Goal: Transaction & Acquisition: Book appointment/travel/reservation

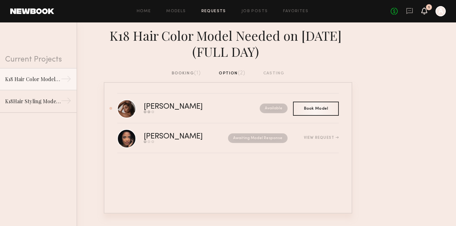
click at [427, 12] on icon at bounding box center [424, 10] width 5 height 4
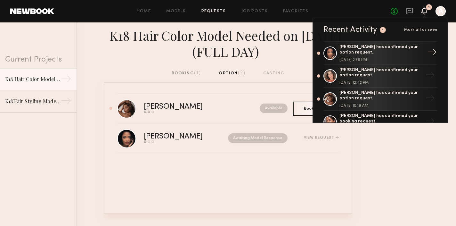
click at [396, 54] on div "[PERSON_NAME] has confirmed your option request." at bounding box center [381, 50] width 83 height 11
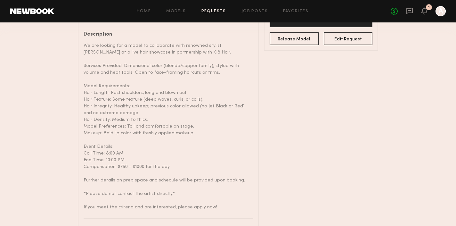
scroll to position [214, 0]
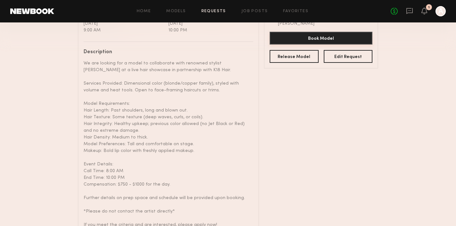
click at [323, 37] on button "Book Model" at bounding box center [321, 38] width 103 height 13
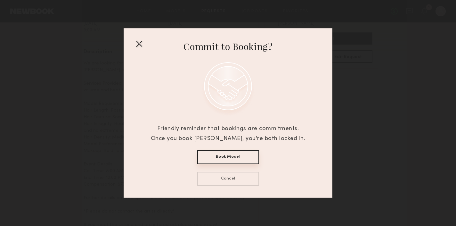
click at [223, 155] on button "Book Model" at bounding box center [228, 157] width 62 height 14
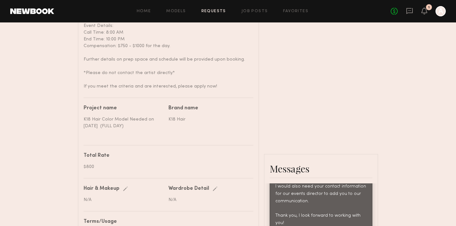
scroll to position [352, 0]
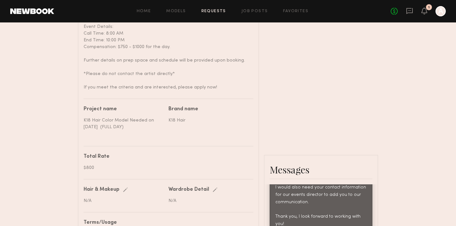
type textarea "**********"
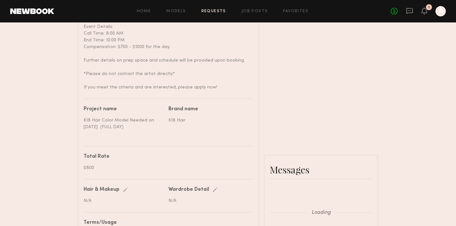
scroll to position [-1, 0]
click at [255, 10] on link "Job Posts" at bounding box center [255, 11] width 27 height 4
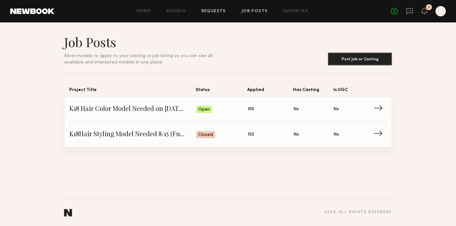
click at [210, 10] on link "Requests" at bounding box center [213, 11] width 25 height 4
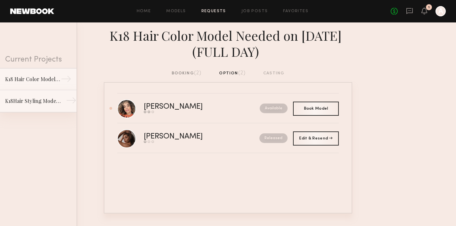
click at [27, 103] on div "K18Hair Styling Model Needed 8/15 (Full Day)" at bounding box center [33, 101] width 56 height 8
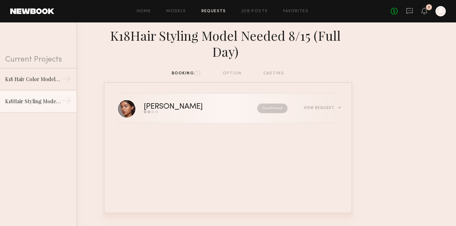
click at [232, 110] on div "Confirmed" at bounding box center [259, 108] width 58 height 10
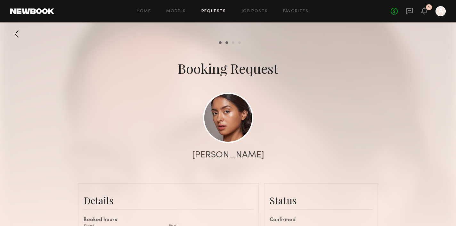
click at [16, 37] on div at bounding box center [16, 34] width 13 height 13
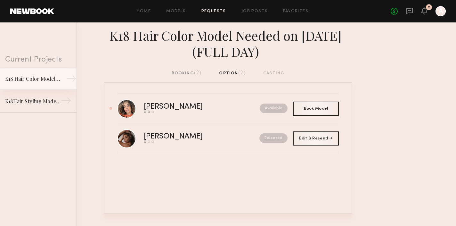
click at [45, 78] on div "K18 Hair Color Model Needed on [DATE] (FULL DAY)" at bounding box center [33, 79] width 56 height 8
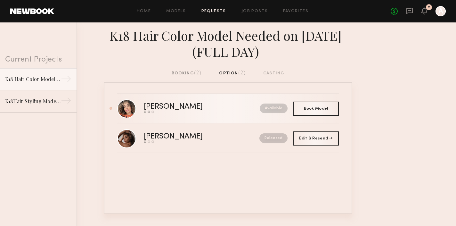
click at [204, 114] on link "Sarah M. Send request Model response Book model Available" at bounding box center [228, 109] width 222 height 30
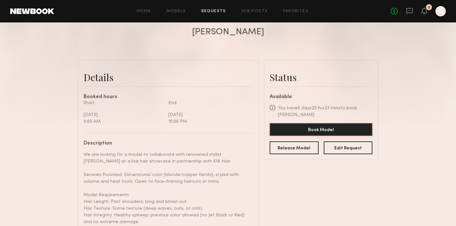
scroll to position [124, 0]
click at [300, 148] on button "Release Model" at bounding box center [294, 146] width 49 height 13
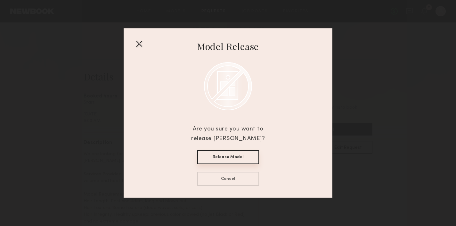
click at [239, 158] on button "Release Model" at bounding box center [228, 157] width 62 height 14
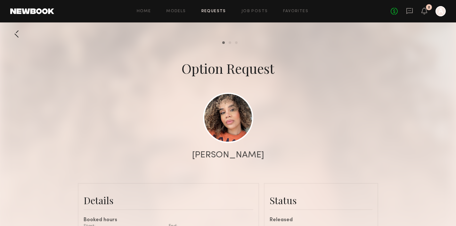
scroll to position [0, 0]
click at [17, 32] on div at bounding box center [16, 34] width 13 height 13
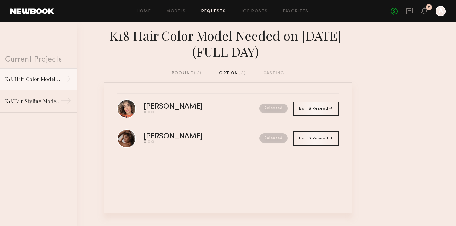
click at [182, 71] on div "booking (2)" at bounding box center [187, 73] width 30 height 7
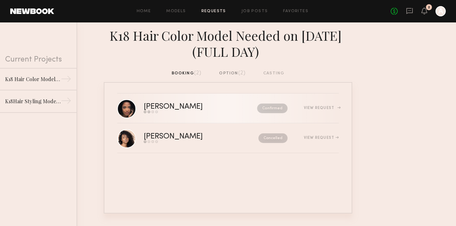
click at [205, 111] on div "Send request Model response Review hours worked Pay model" at bounding box center [187, 112] width 86 height 3
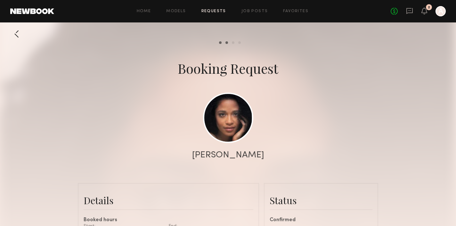
click at [15, 33] on div at bounding box center [16, 34] width 13 height 13
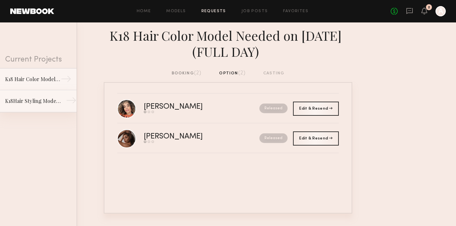
click at [31, 103] on div "K18Hair Styling Model Needed 8/15 (Full Day)" at bounding box center [33, 101] width 56 height 8
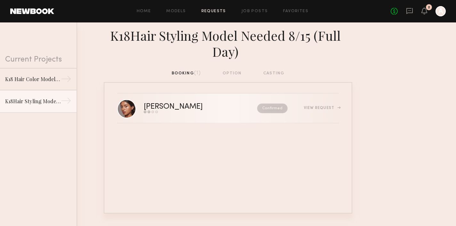
click at [241, 114] on link "Annette W. Send request Model response Review hours worked Pay model Confirmed …" at bounding box center [228, 109] width 222 height 30
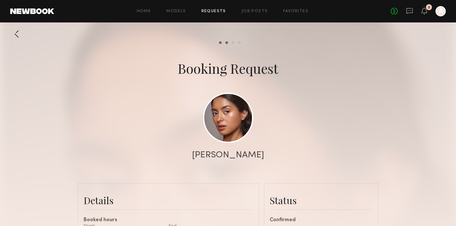
click at [17, 34] on div at bounding box center [16, 34] width 13 height 13
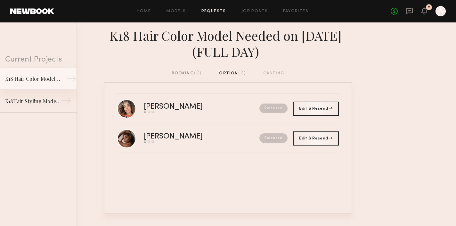
click at [27, 85] on link "K18 Hair Color Model Needed on September 15 (FULL DAY) →" at bounding box center [38, 79] width 77 height 22
click at [182, 70] on div "booking (2)" at bounding box center [187, 73] width 30 height 7
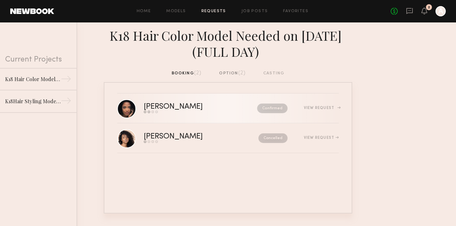
click at [216, 109] on div "[PERSON_NAME]" at bounding box center [187, 106] width 86 height 7
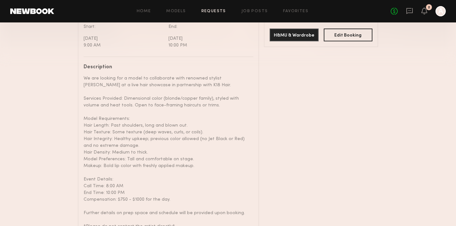
scroll to position [202, 0]
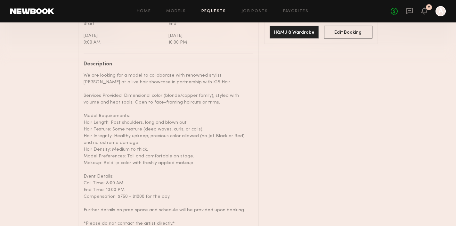
drag, startPoint x: 276, startPoint y: 92, endPoint x: 314, endPoint y: 102, distance: 39.1
copy div "email:m.isabeltre@gmail.com. Cell: 215.820.3898"
drag, startPoint x: 275, startPoint y: 90, endPoint x: 310, endPoint y: 100, distance: 36.6
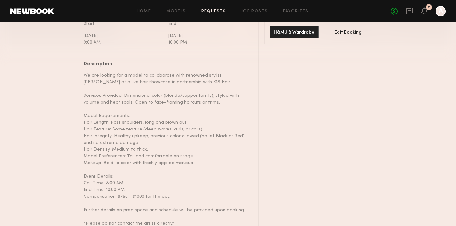
copy div "email:m.isabeltre@gmail.com. Cell: 215.820.3898"
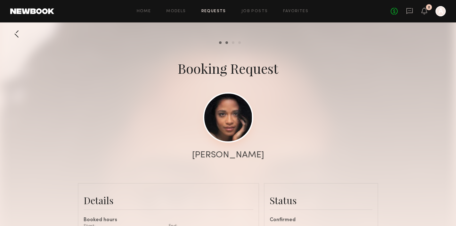
scroll to position [0, 0]
click at [222, 115] on link at bounding box center [228, 117] width 50 height 50
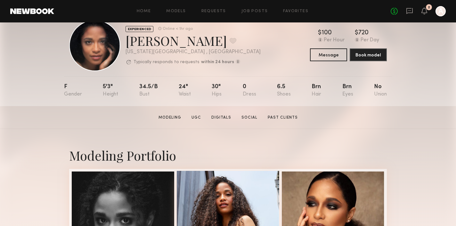
scroll to position [20, 0]
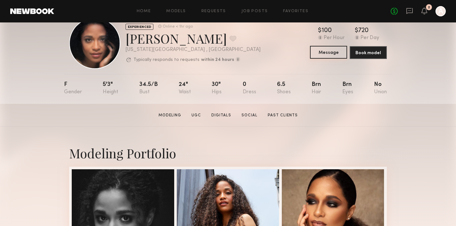
click at [324, 50] on button "Message" at bounding box center [328, 52] width 37 height 13
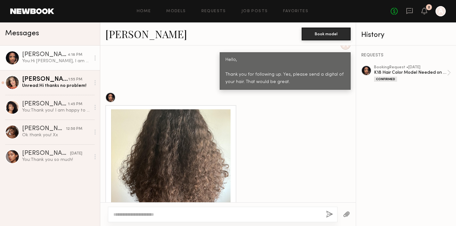
scroll to position [594, 0]
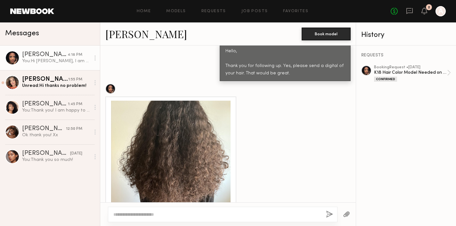
click at [191, 133] on div at bounding box center [170, 160] width 119 height 119
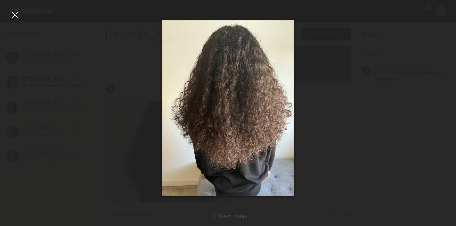
click at [213, 217] on div at bounding box center [214, 216] width 6 height 6
click at [16, 14] on div at bounding box center [15, 15] width 10 height 10
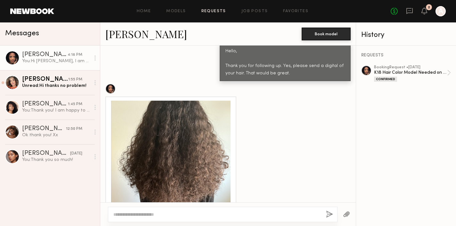
click at [215, 13] on link "Requests" at bounding box center [213, 11] width 25 height 4
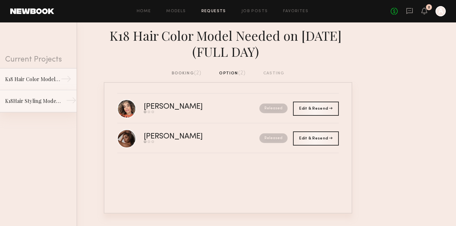
click at [29, 101] on div "K18Hair Styling Model Needed 8/15 (Full Day)" at bounding box center [33, 101] width 56 height 8
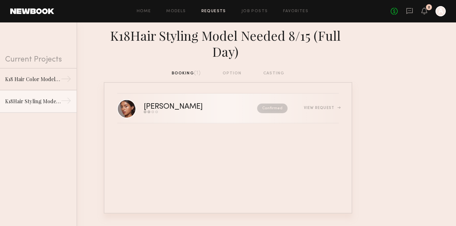
click at [193, 119] on link "Annette W. Send request Model response Review hours worked Pay model Confirmed …" at bounding box center [228, 109] width 222 height 30
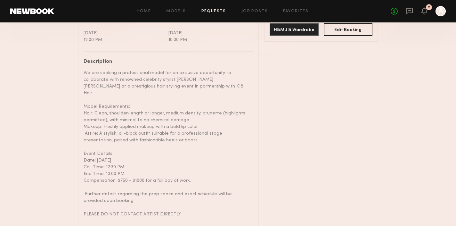
scroll to position [205, 0]
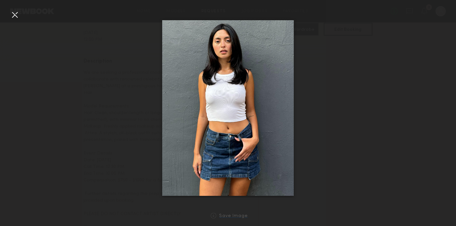
click at [215, 214] on div at bounding box center [214, 216] width 6 height 6
